Goal: Find specific page/section: Find specific page/section

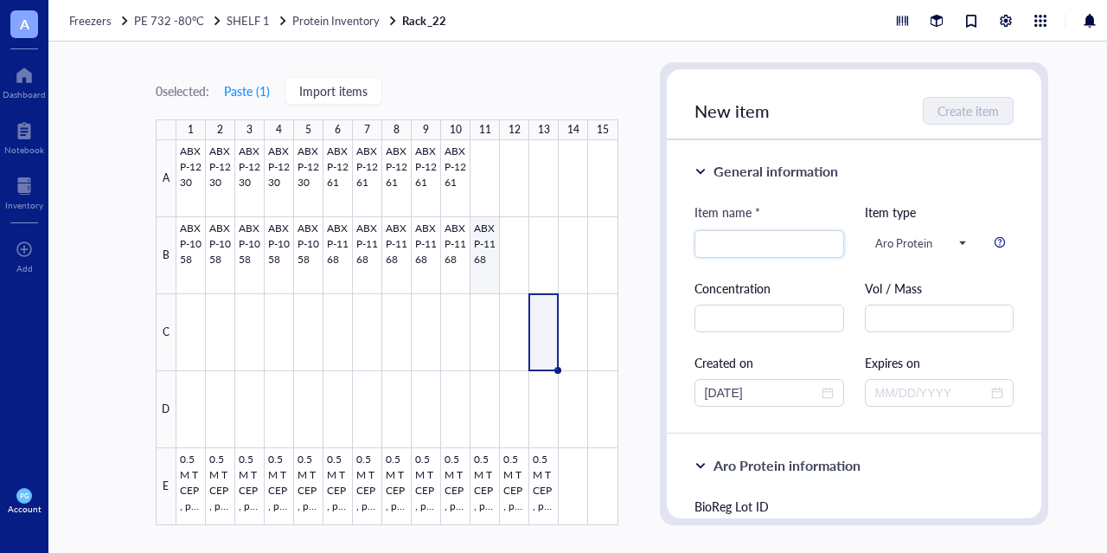
click at [484, 255] on div at bounding box center [397, 332] width 442 height 385
type textarea "Keep everyone on the same page…"
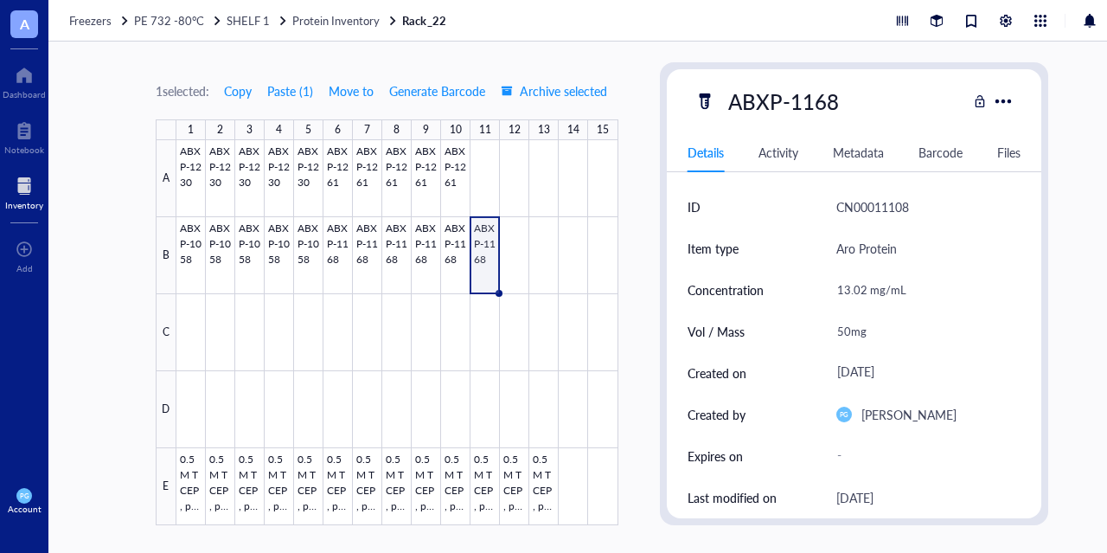
click at [22, 188] on div at bounding box center [24, 186] width 38 height 28
